Goal: Contribute content: Add original content to the website for others to see

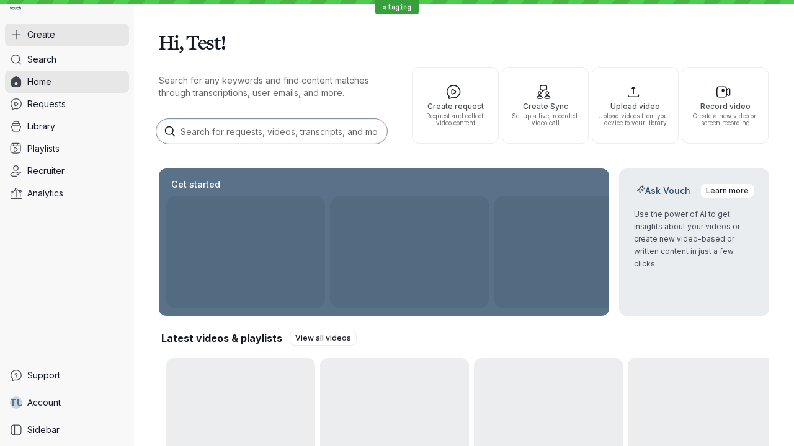
click at [67, 35] on button "Create" at bounding box center [67, 35] width 124 height 22
